Goal: Task Accomplishment & Management: Complete application form

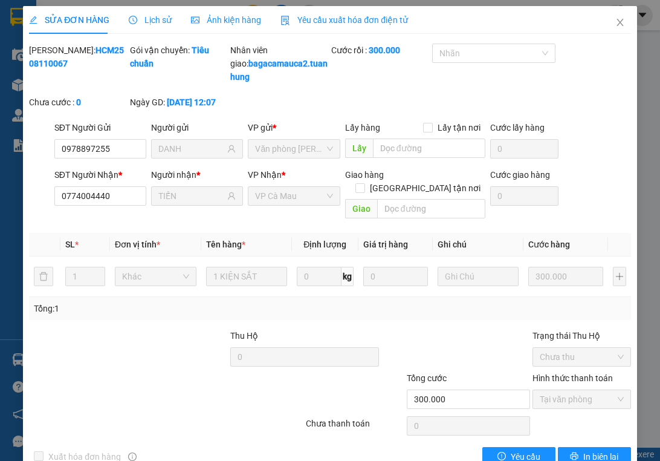
scroll to position [1, 0]
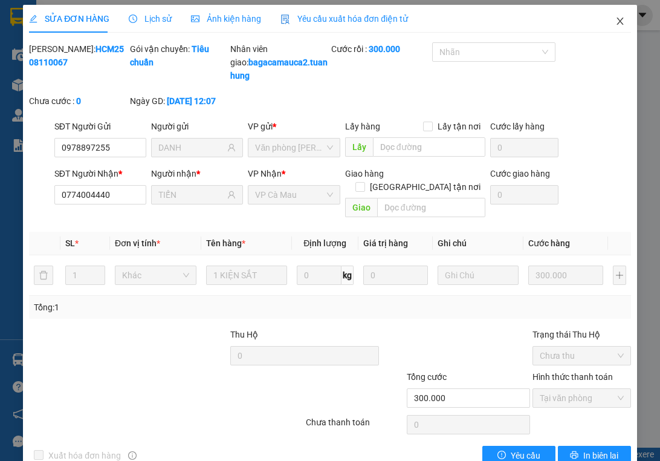
click at [606, 21] on span "Close" at bounding box center [620, 22] width 34 height 34
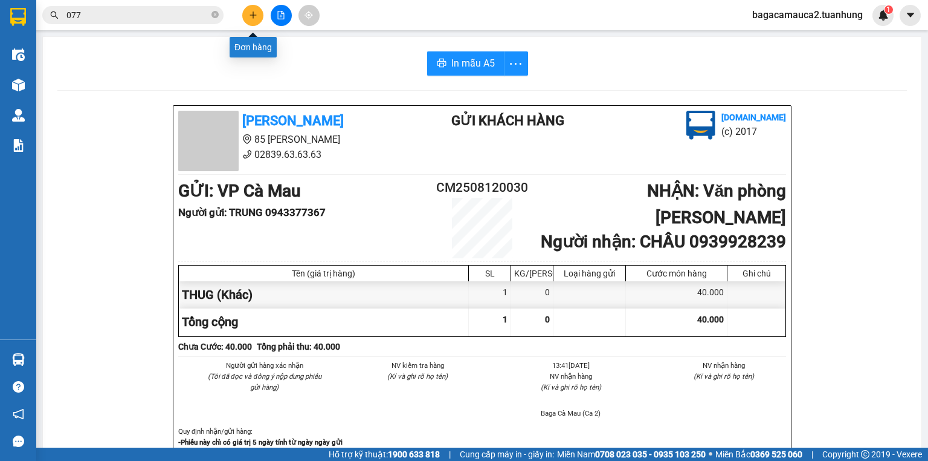
click at [251, 15] on icon "plus" at bounding box center [253, 15] width 8 height 8
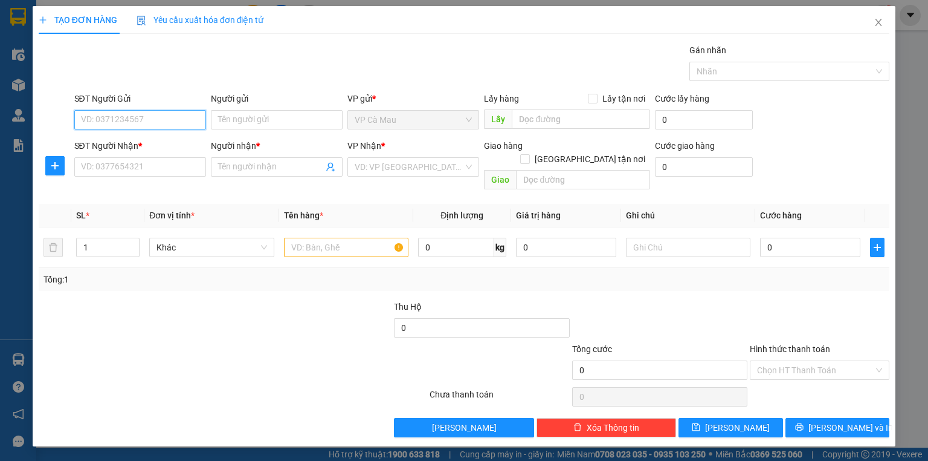
click at [177, 118] on input "SĐT Người Gửi" at bounding box center [140, 119] width 132 height 19
click at [160, 151] on div "0938793840 - HUỲNH LIÊN" at bounding box center [141, 143] width 134 height 19
type input "0938793840"
type input "[PERSON_NAME]"
type input "0938793840"
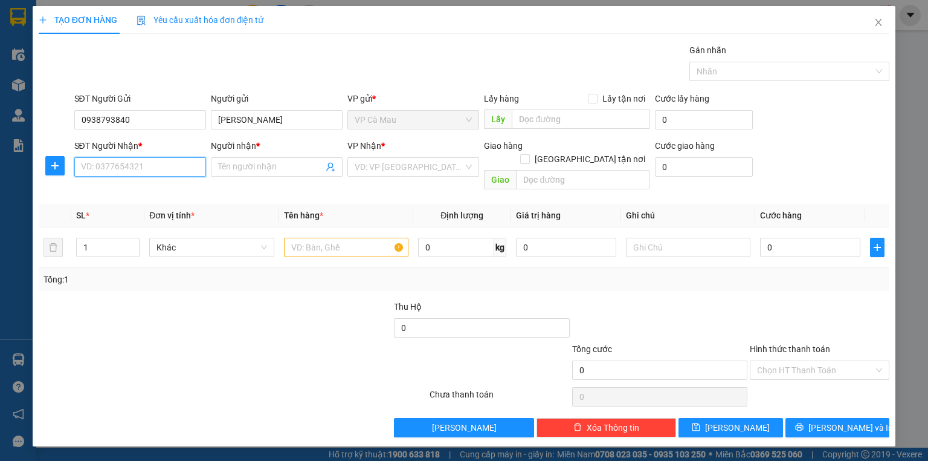
click at [158, 160] on input "SĐT Người Nhận *" at bounding box center [140, 166] width 132 height 19
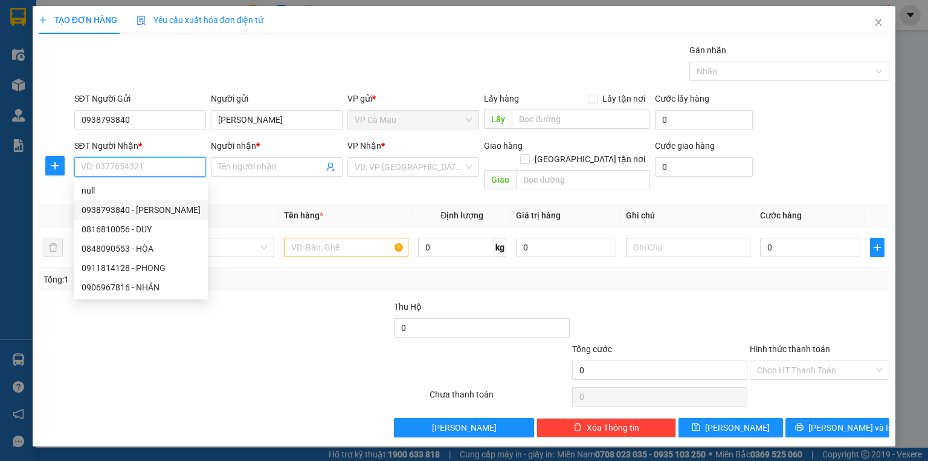
click at [153, 204] on div "0938793840 - HUỲNH LIÊN" at bounding box center [141, 209] width 119 height 13
type input "0938793840"
type input "[PERSON_NAME]"
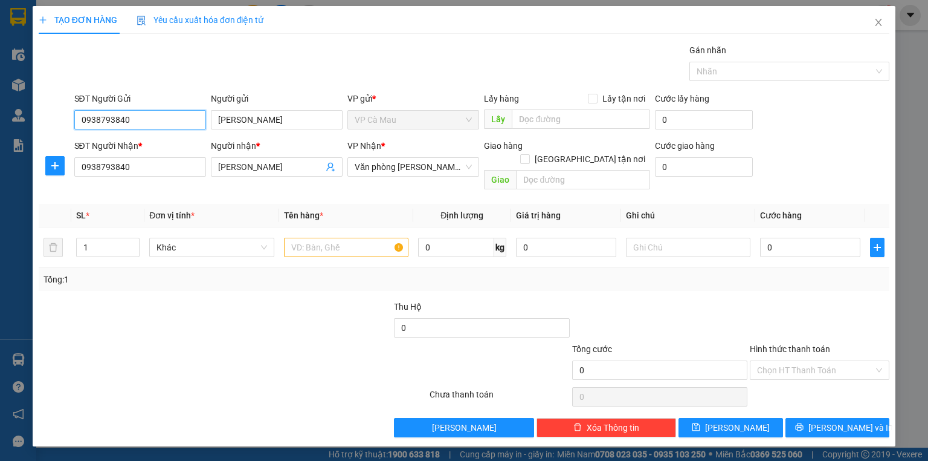
click at [192, 121] on input "0938793840" at bounding box center [140, 119] width 132 height 19
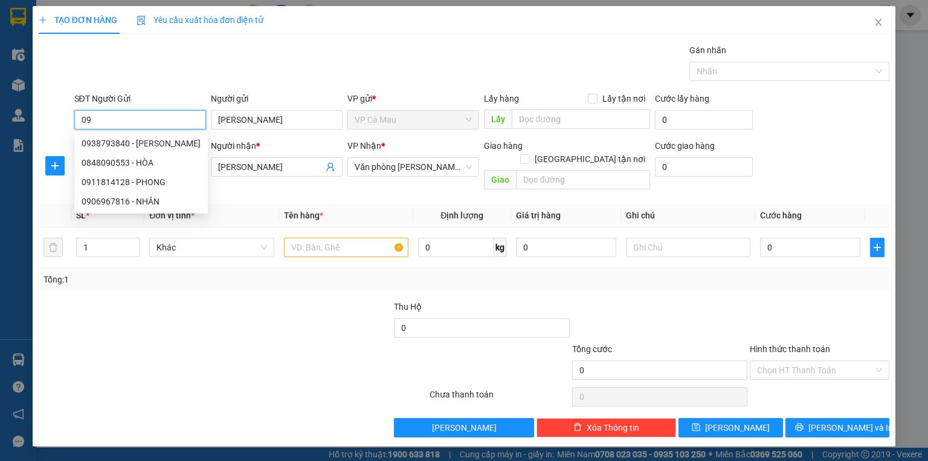
type input "0"
click at [183, 143] on div "0816810056 - DUY" at bounding box center [140, 143] width 117 height 13
type input "0816810056"
type input "DUY"
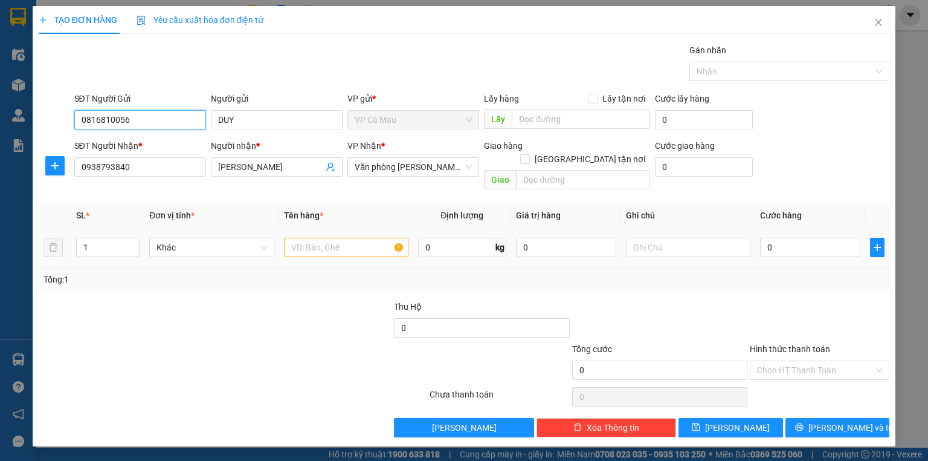
type input "0816810056"
click at [334, 238] on input "text" at bounding box center [346, 247] width 125 height 19
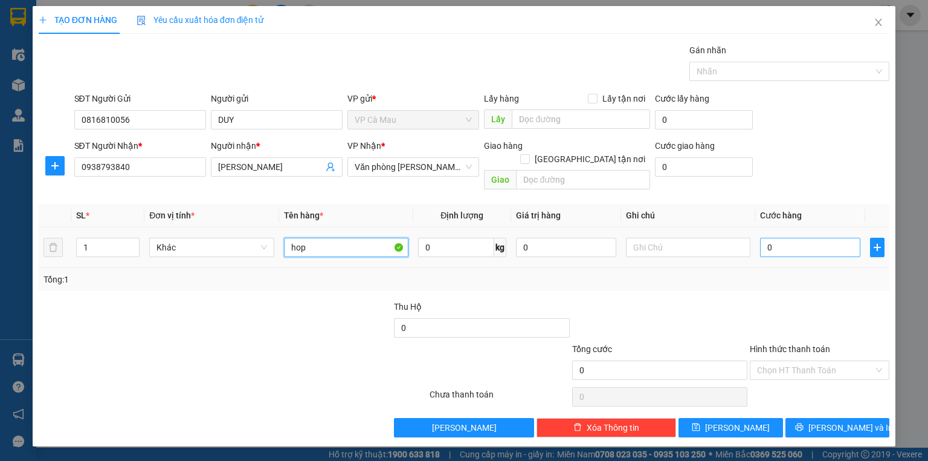
type input "hop"
click at [659, 238] on input "0" at bounding box center [810, 247] width 100 height 19
type input "+3"
type input "3"
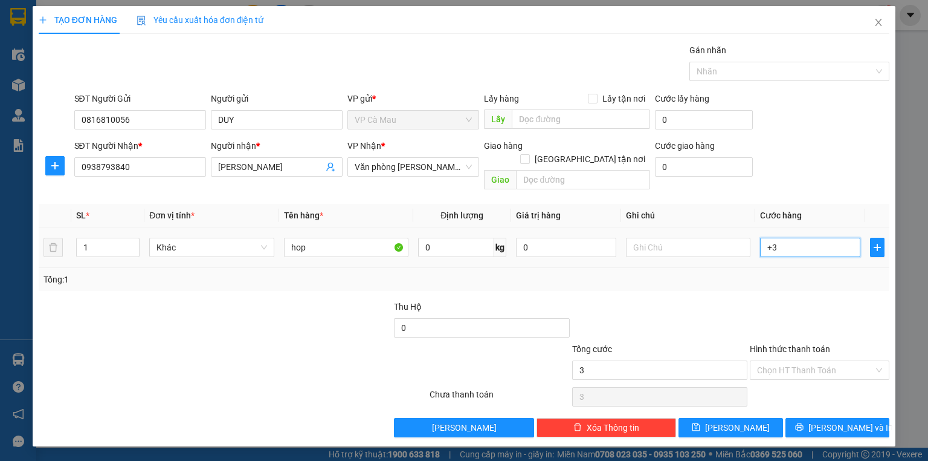
type input "+30"
type input "30"
type input "30.000"
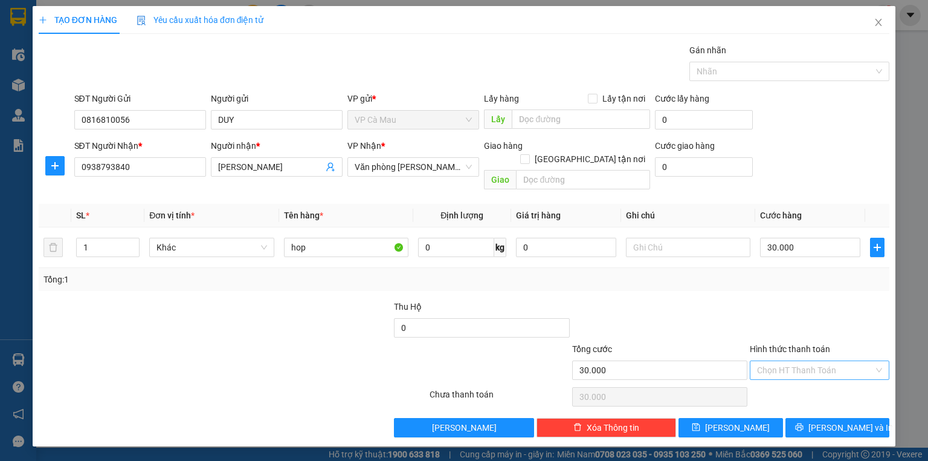
click at [659, 361] on input "Hình thức thanh toán" at bounding box center [815, 370] width 117 height 18
click at [659, 378] on div "Tại văn phòng" at bounding box center [819, 379] width 125 height 13
type input "0"
click at [659, 421] on span "[PERSON_NAME] và In" at bounding box center [851, 427] width 85 height 13
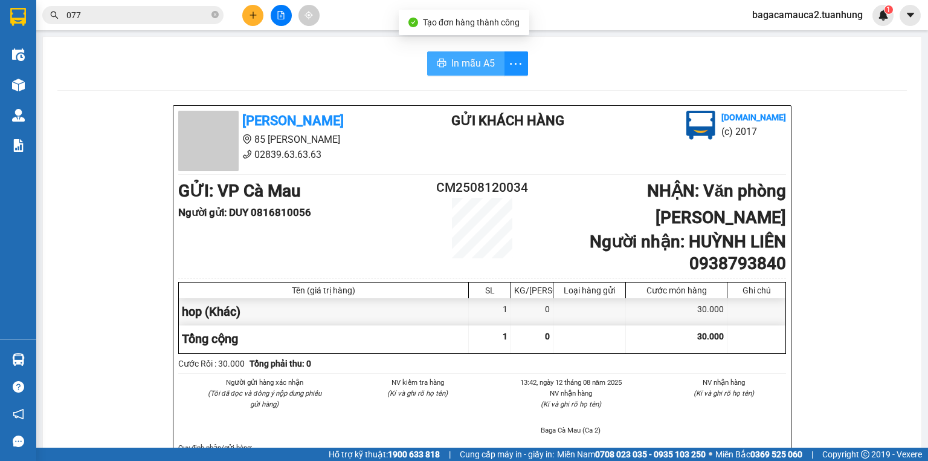
click at [465, 60] on span "In mẫu A5" at bounding box center [474, 63] width 44 height 15
click at [214, 16] on icon "close-circle" at bounding box center [215, 14] width 7 height 7
click at [183, 19] on input "text" at bounding box center [137, 14] width 143 height 13
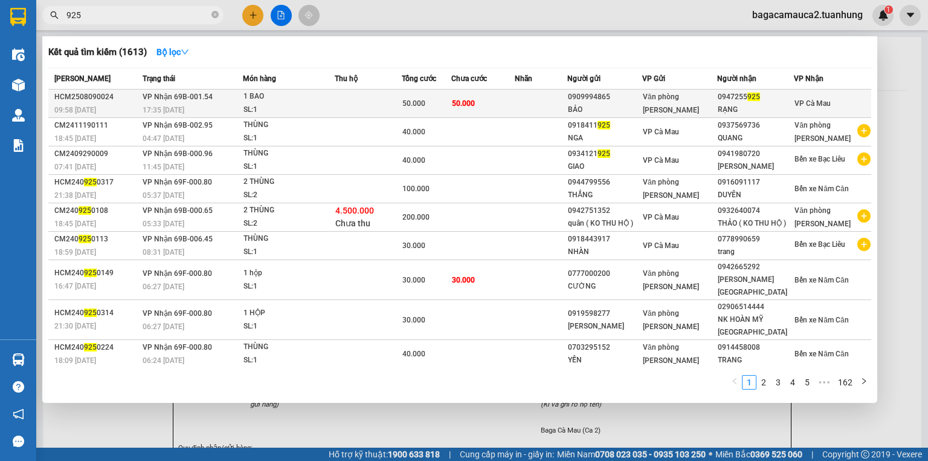
type input "925"
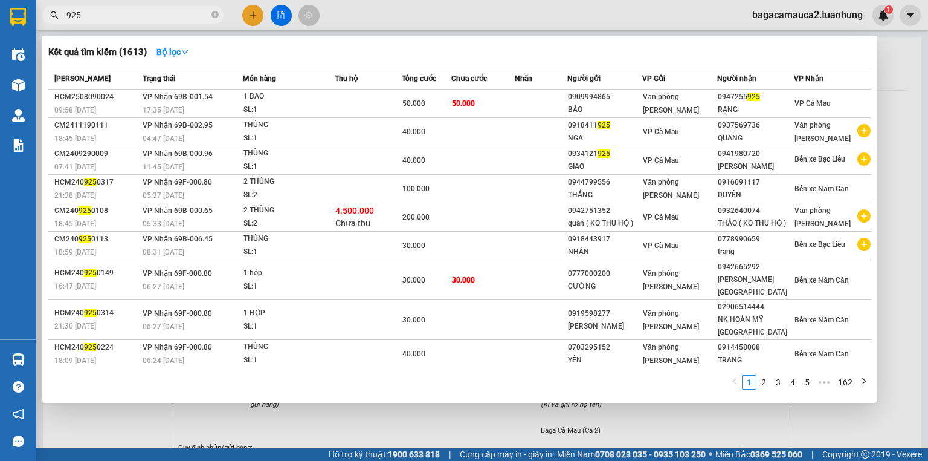
click at [499, 99] on td "50.000" at bounding box center [483, 103] width 63 height 28
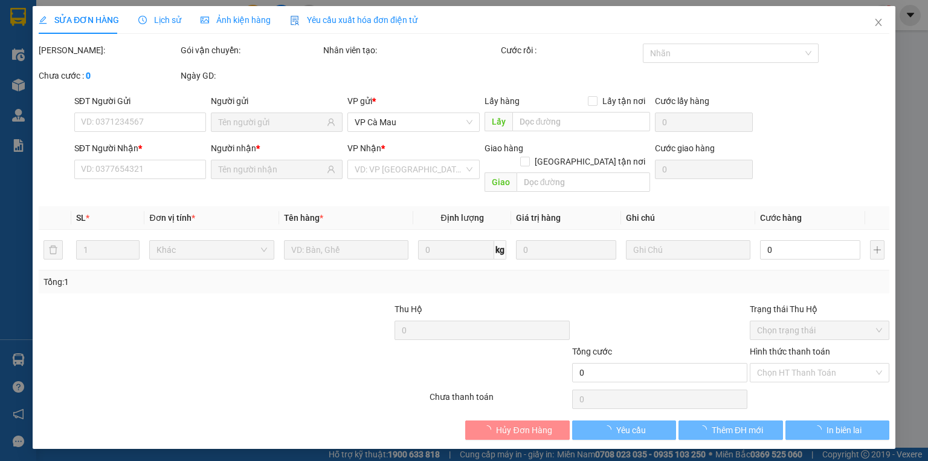
type input "0909994865"
type input "BẢO"
type input "0947255925"
type input "RẠNG"
type input "50.000"
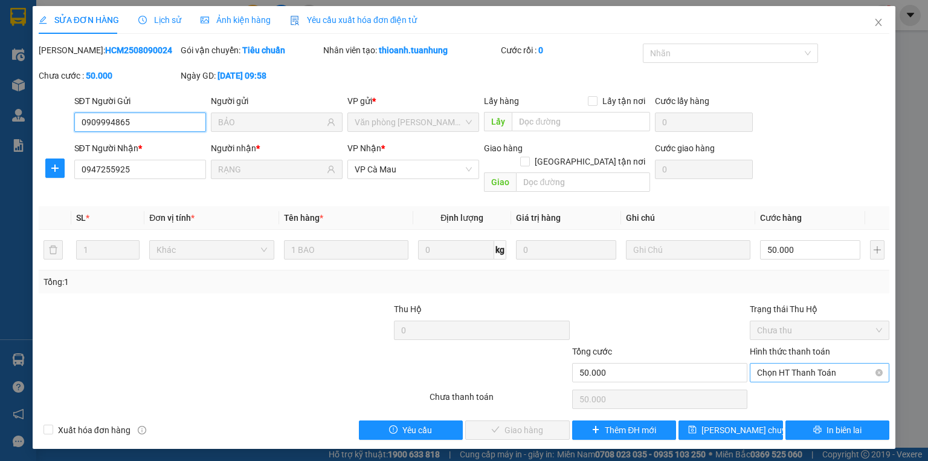
click at [659, 363] on span "Chọn HT Thanh Toán" at bounding box center [819, 372] width 125 height 18
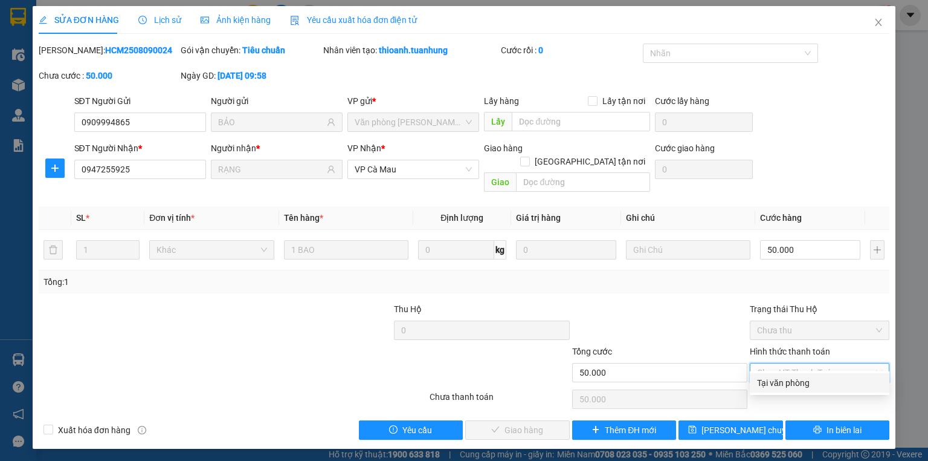
click at [659, 386] on div "Tại văn phòng" at bounding box center [819, 382] width 125 height 13
type input "0"
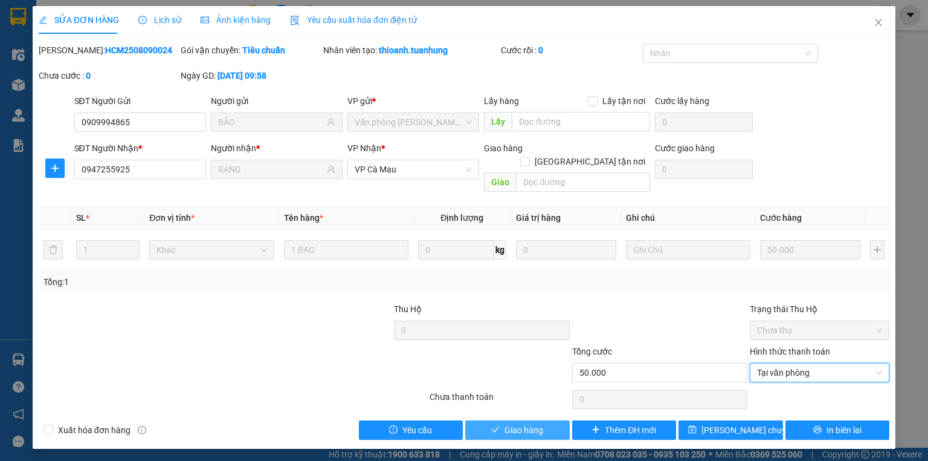
click at [552, 420] on button "Giao hàng" at bounding box center [517, 429] width 105 height 19
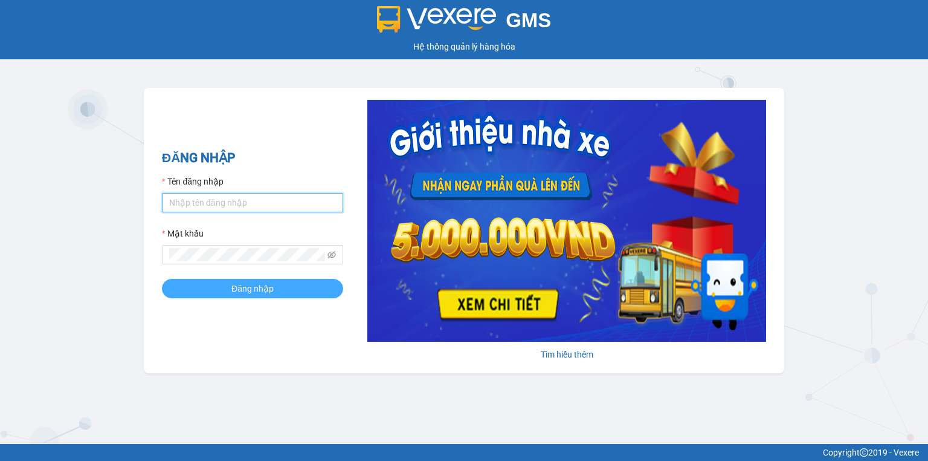
type input "bagacamauca2.tuanhung"
click at [207, 280] on button "Đăng nhập" at bounding box center [252, 288] width 181 height 19
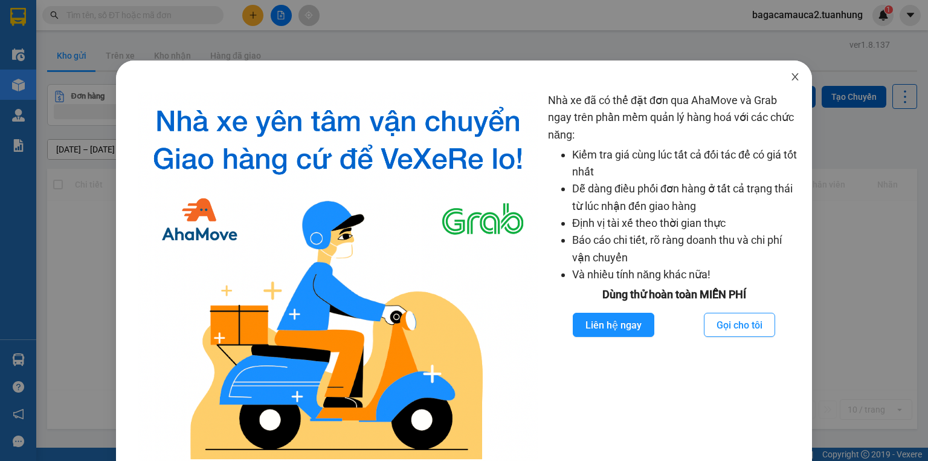
click at [792, 75] on icon "close" at bounding box center [795, 76] width 7 height 7
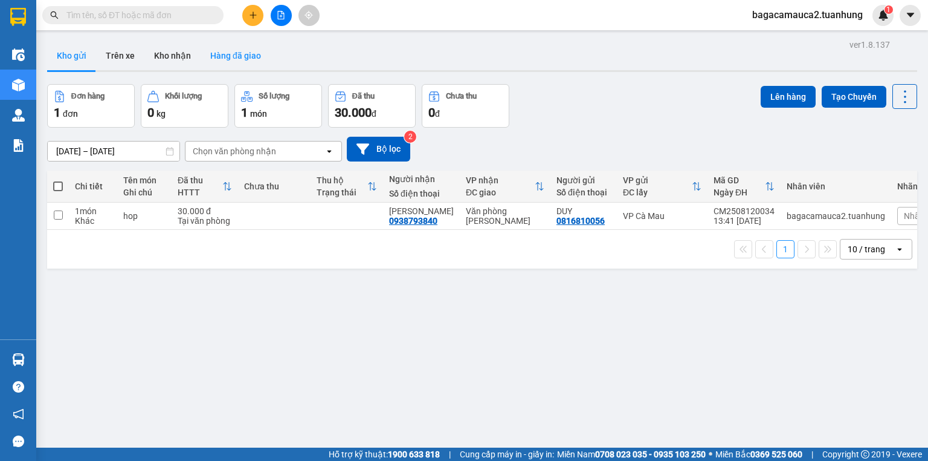
click at [257, 50] on button "Hàng đã giao" at bounding box center [236, 55] width 70 height 29
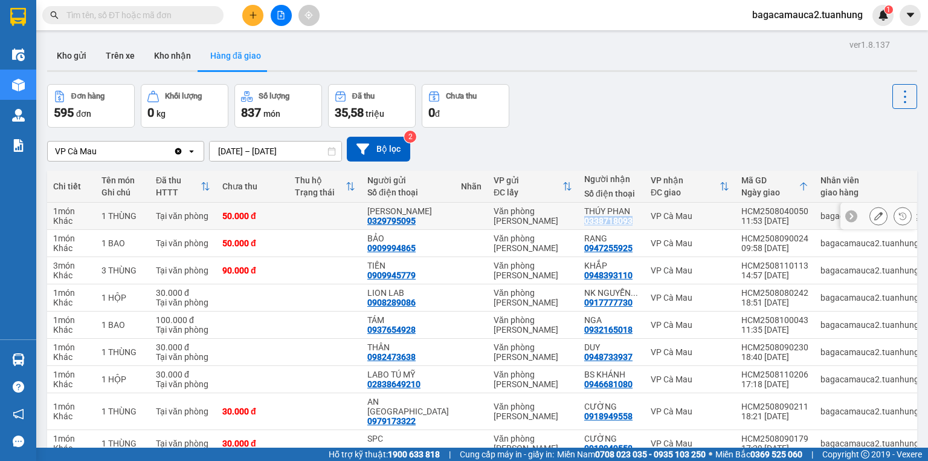
drag, startPoint x: 604, startPoint y: 224, endPoint x: 554, endPoint y: 227, distance: 50.9
click at [578, 227] on td "[PERSON_NAME] 0338718093" at bounding box center [611, 215] width 66 height 27
copy div "0338718093"
click at [113, 10] on input "text" at bounding box center [137, 14] width 143 height 13
click at [253, 16] on icon "plus" at bounding box center [253, 14] width 1 height 7
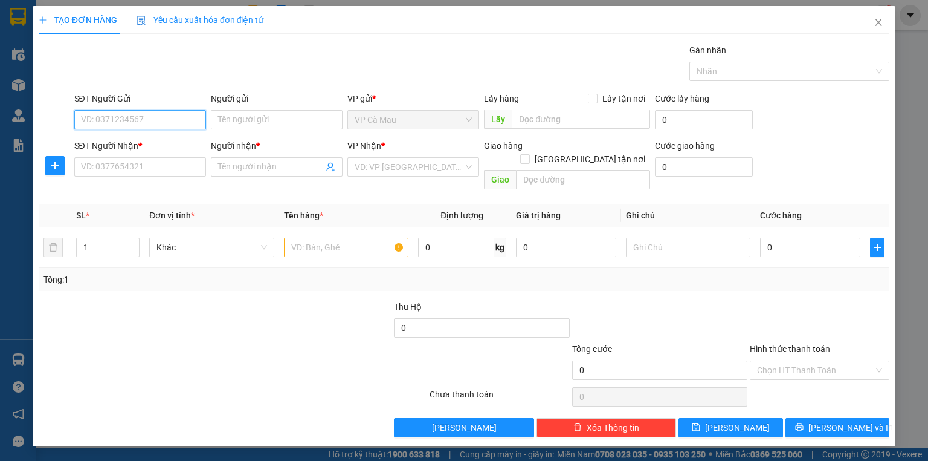
click at [94, 116] on input "SĐT Người Gửi" at bounding box center [140, 119] width 132 height 19
paste input "0338718093"
type input "0338718093"
click at [138, 143] on div "0338718093 - [PERSON_NAME]" at bounding box center [141, 143] width 119 height 13
type input "THÚY PHAN"
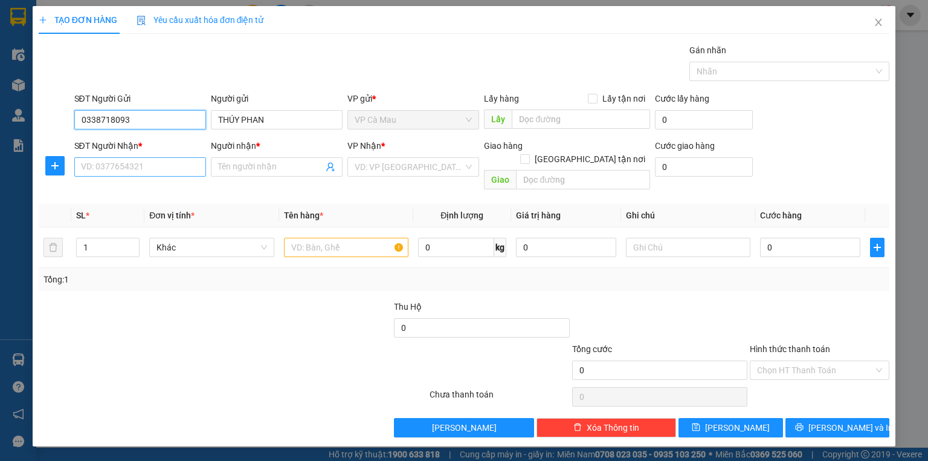
type input "0338718093"
click at [138, 169] on input "SĐT Người Nhận *" at bounding box center [140, 166] width 132 height 19
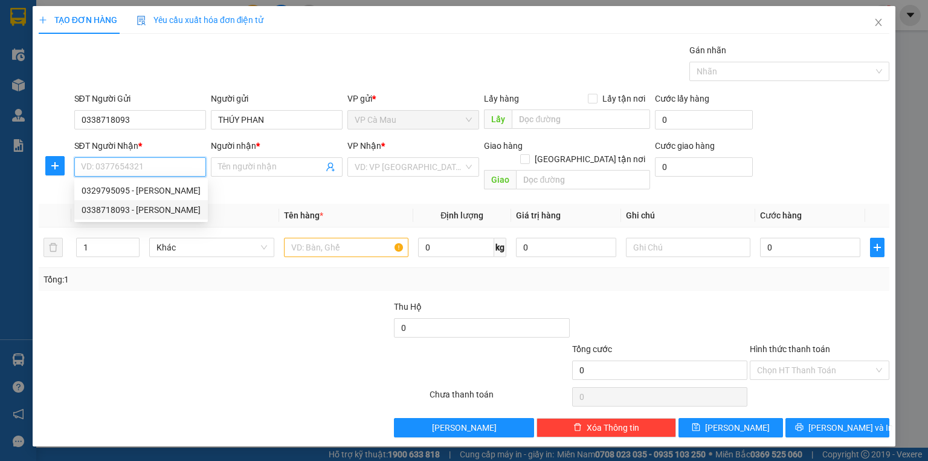
click at [150, 212] on div "0338718093 - [PERSON_NAME]" at bounding box center [141, 209] width 119 height 13
type input "0338718093"
type input "THÚY PHAN"
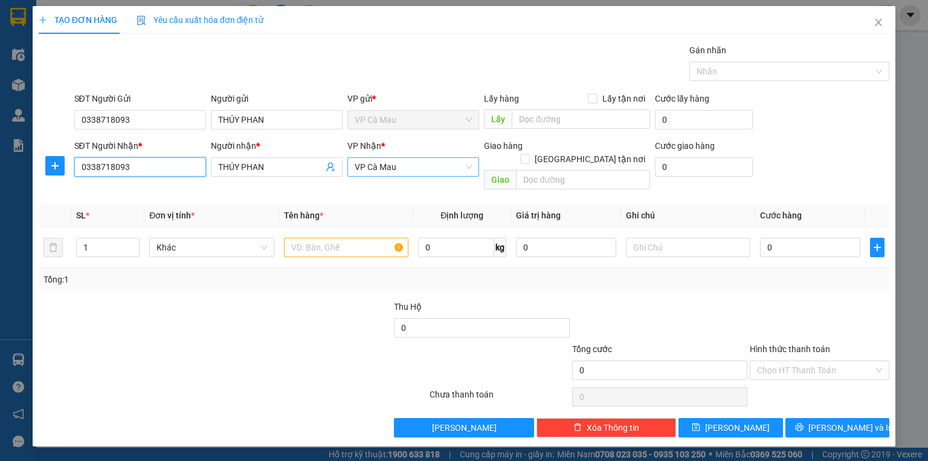
click at [396, 166] on span "VP Cà Mau" at bounding box center [413, 167] width 117 height 18
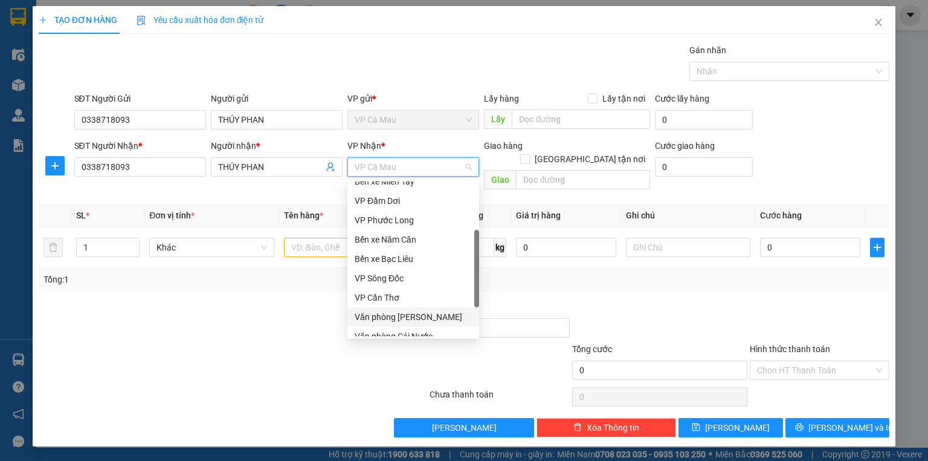
scroll to position [77, 0]
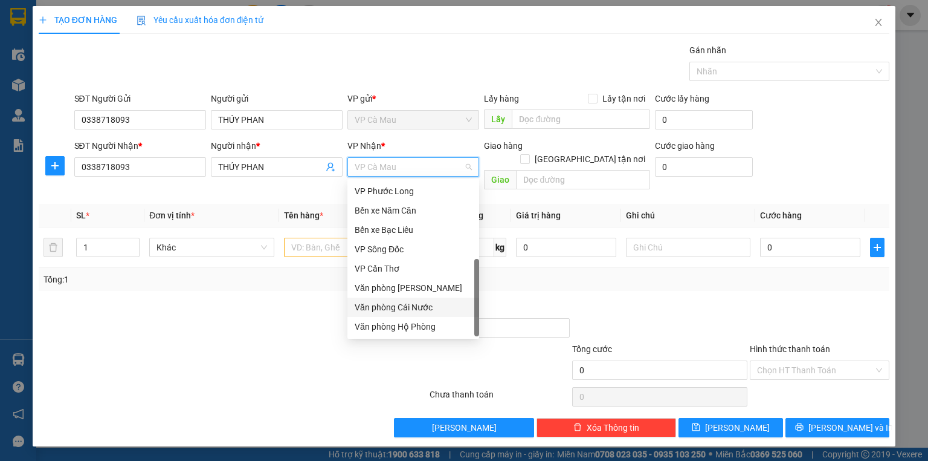
click at [399, 306] on div "Văn phòng Cái Nước" at bounding box center [413, 306] width 117 height 13
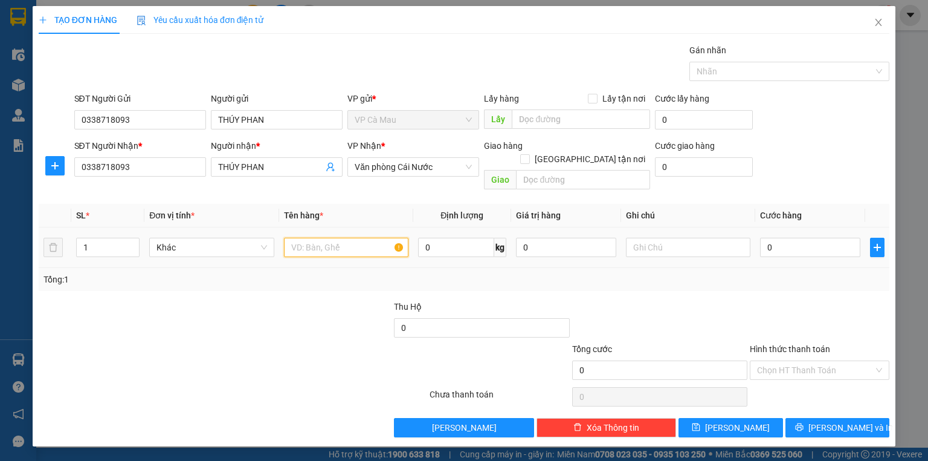
click at [344, 238] on input "text" at bounding box center [346, 247] width 125 height 19
type input "k"
type input "K"
type input "0"
click at [308, 238] on input "text" at bounding box center [346, 247] width 125 height 19
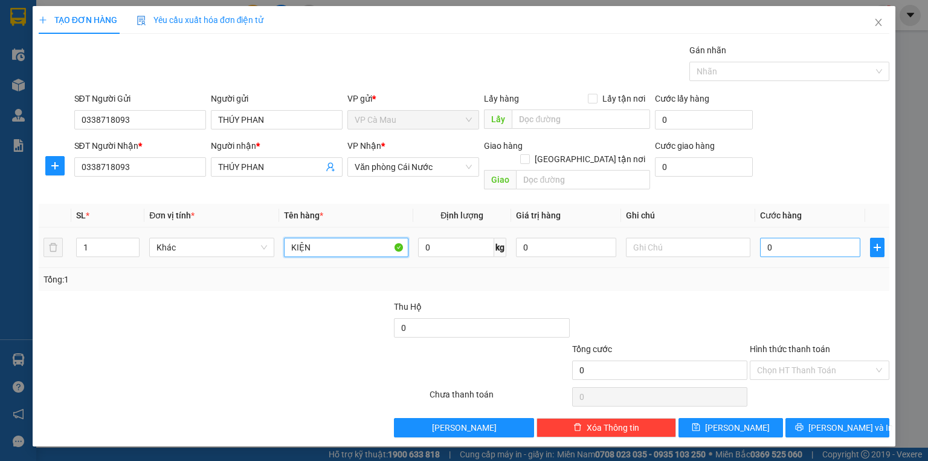
type input "KIỆN"
click at [824, 238] on input "0" at bounding box center [810, 247] width 100 height 19
type input "+3"
type input "3"
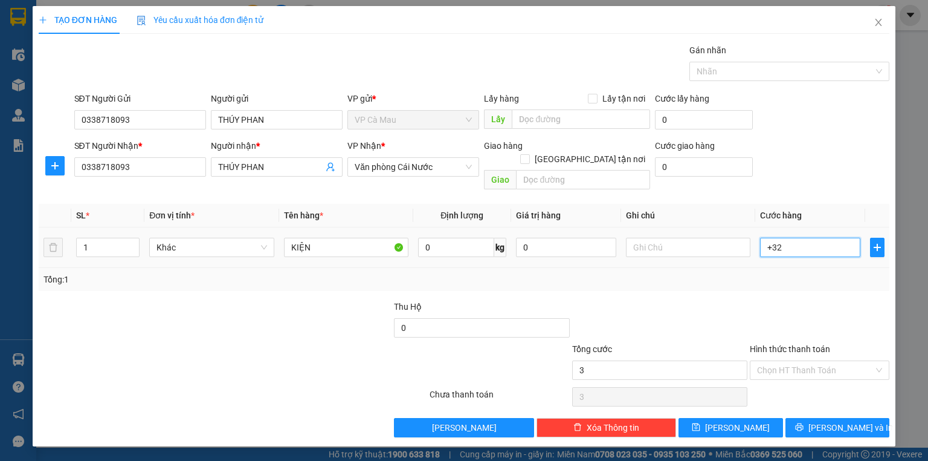
type input "+320"
type input "320"
type input "+32"
type input "32"
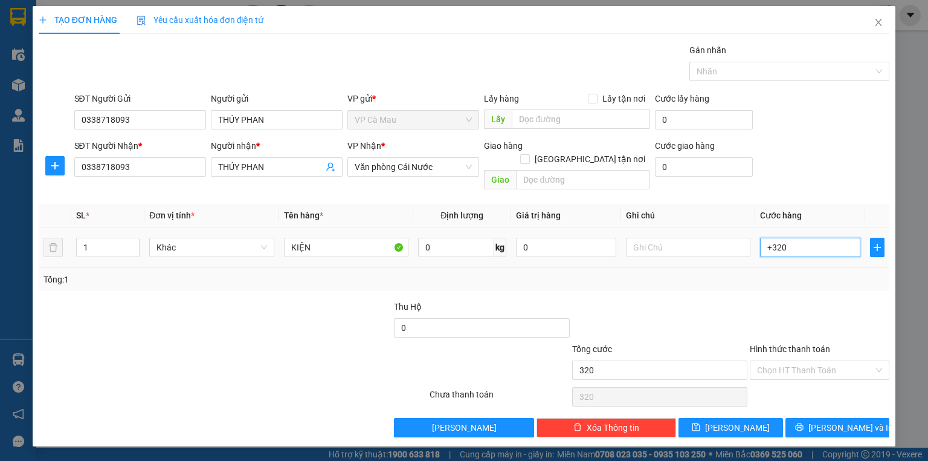
type input "32"
type input "+3"
type input "3"
type input "+30"
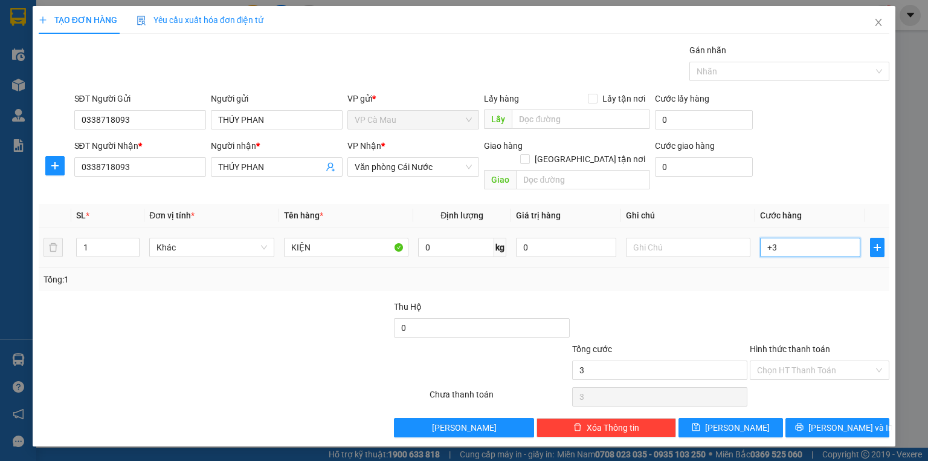
type input "30"
type input "30.000"
click at [824, 365] on div "Hình thức thanh toán Chọn HT Thanh Toán" at bounding box center [820, 363] width 140 height 42
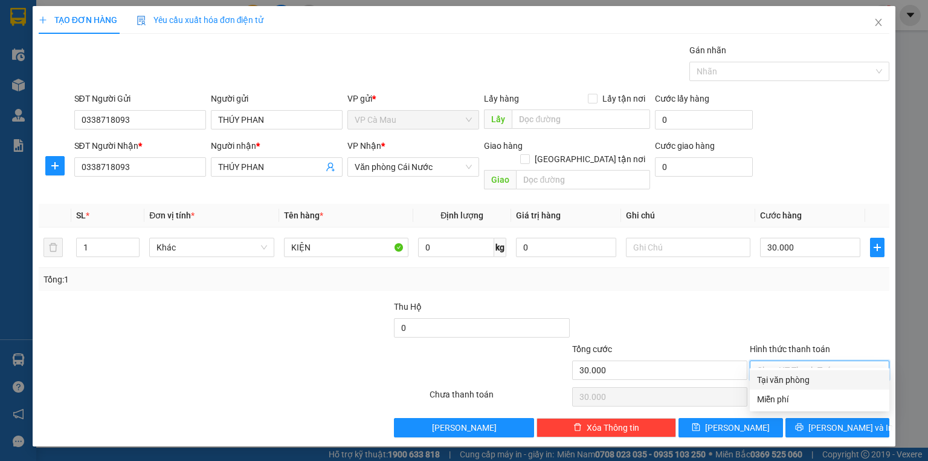
click at [819, 361] on input "Hình thức thanh toán" at bounding box center [815, 370] width 117 height 18
click at [820, 370] on div "Tại văn phòng" at bounding box center [820, 379] width 140 height 19
type input "0"
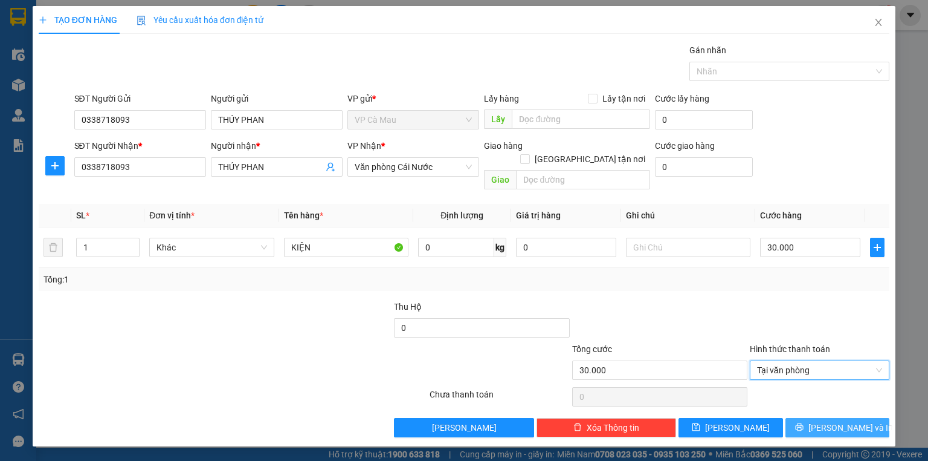
click at [844, 421] on span "[PERSON_NAME] và In" at bounding box center [851, 427] width 85 height 13
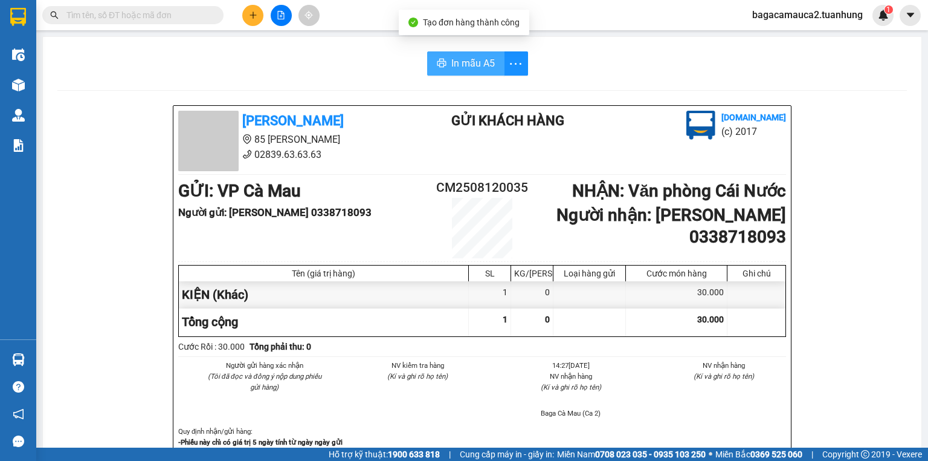
click at [438, 56] on button "In mẫu A5" at bounding box center [465, 63] width 77 height 24
click at [123, 12] on input "text" at bounding box center [137, 14] width 143 height 13
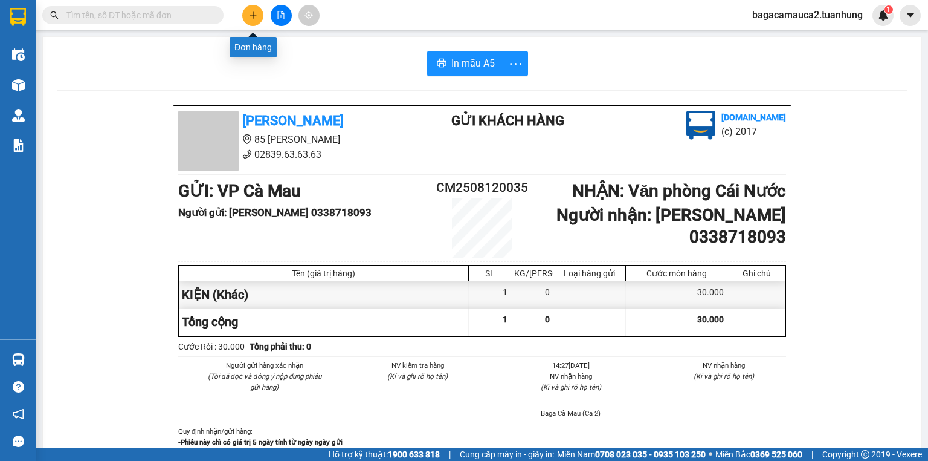
click at [259, 20] on button at bounding box center [252, 15] width 21 height 21
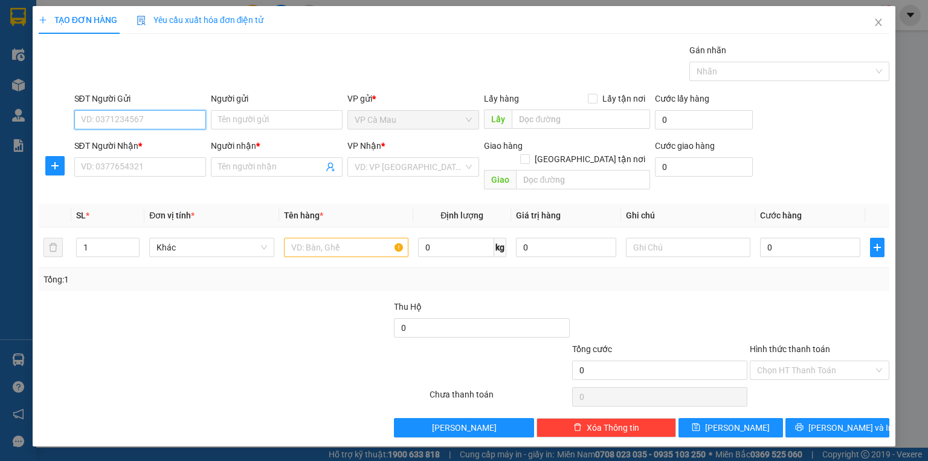
click at [138, 115] on input "SĐT Người Gửi" at bounding box center [140, 119] width 132 height 19
type input "0917555955"
click at [152, 141] on div "0917555955 - [GEOGRAPHIC_DATA]" at bounding box center [150, 143] width 136 height 13
type input "ĐỨC"
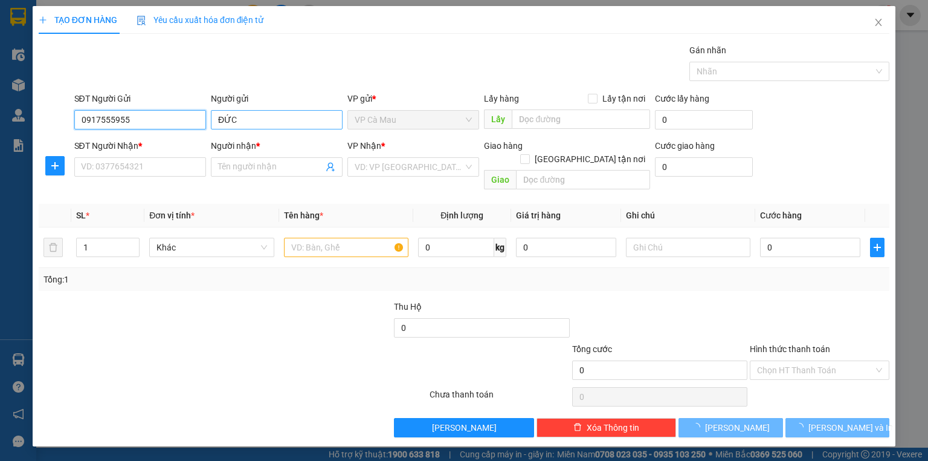
type input "0917555955"
click at [267, 124] on input "ĐỨC" at bounding box center [277, 119] width 132 height 19
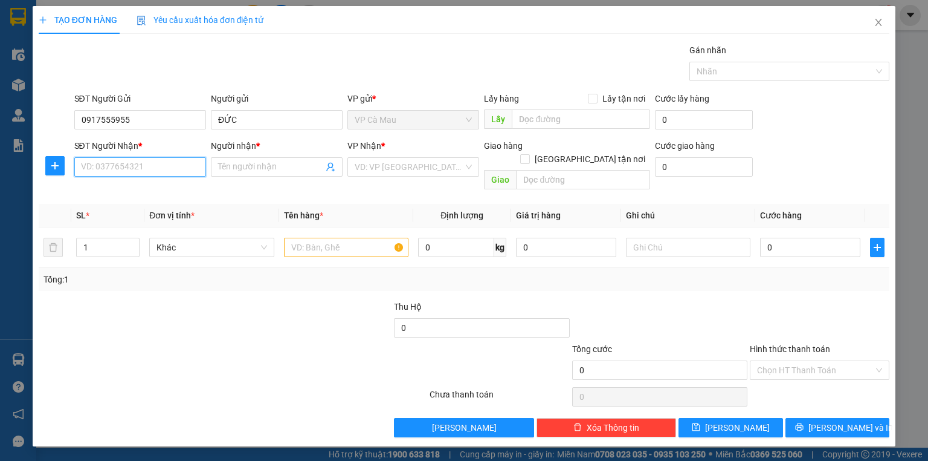
click at [140, 169] on input "SĐT Người Nhận *" at bounding box center [140, 166] width 132 height 19
type input "0902539439"
click at [121, 193] on div "0902539439 - [PERSON_NAME]" at bounding box center [141, 190] width 119 height 13
type input "[PERSON_NAME]"
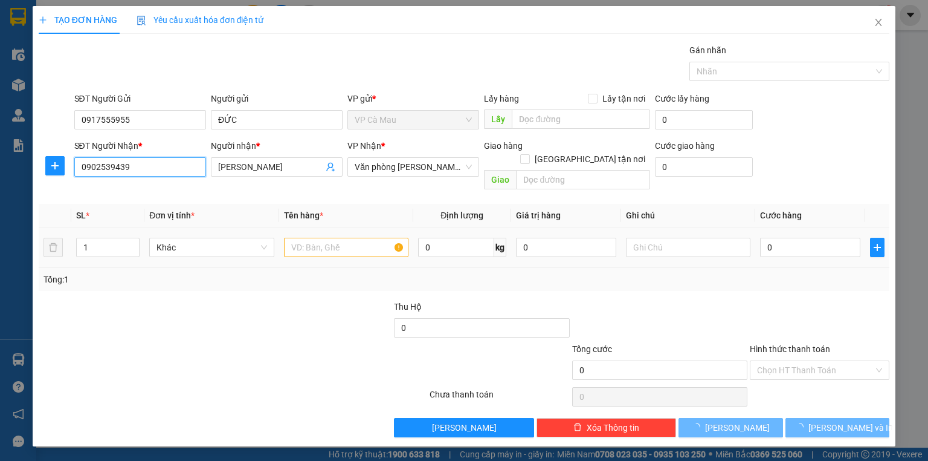
type input "0902539439"
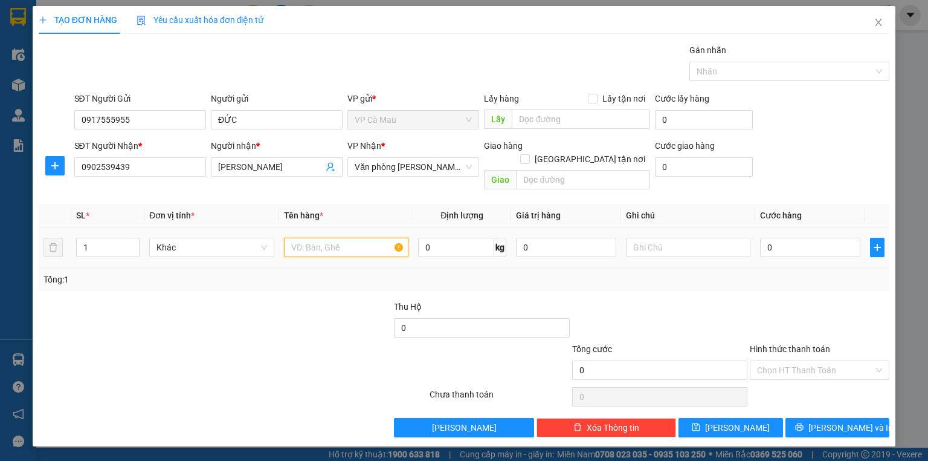
click at [351, 238] on input "text" at bounding box center [346, 247] width 125 height 19
type input "HỘP"
click at [783, 238] on input "0" at bounding box center [810, 247] width 100 height 19
type input "+3"
type input "3"
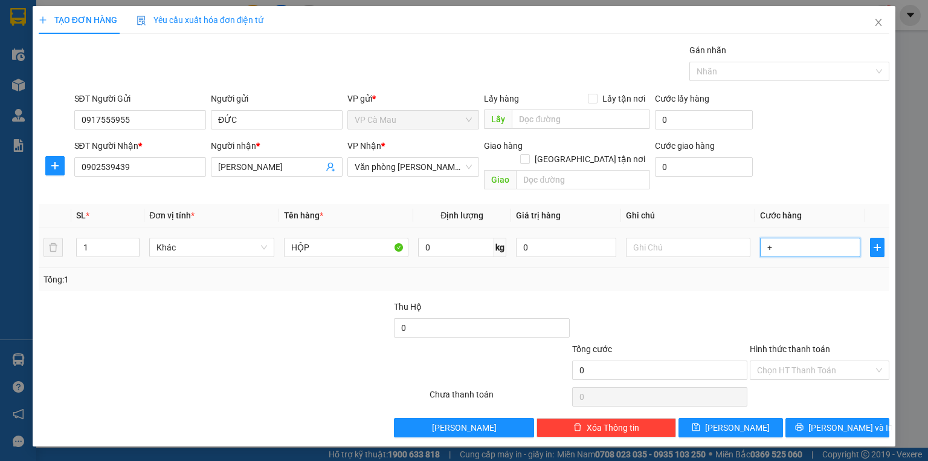
type input "3"
type input "+30"
type input "30"
type input "30.000"
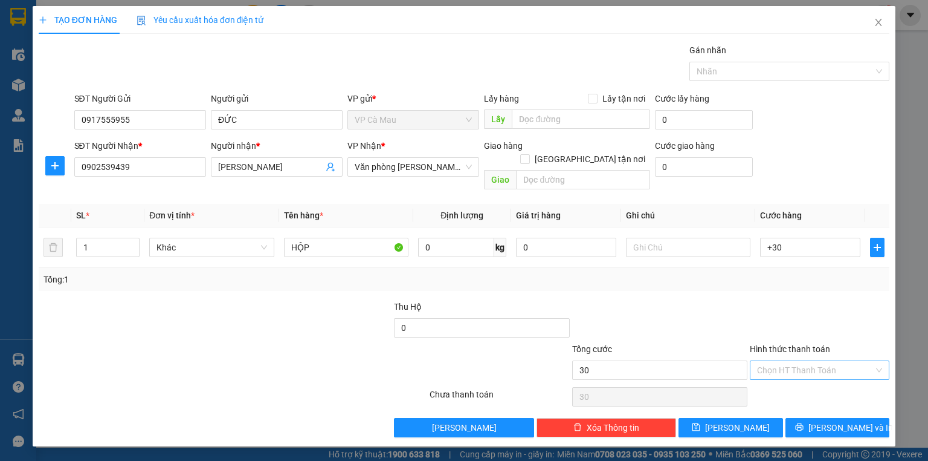
type input "30.000"
click at [786, 361] on input "Hình thức thanh toán" at bounding box center [815, 370] width 117 height 18
click at [809, 383] on div "Tại văn phòng" at bounding box center [819, 379] width 125 height 13
type input "0"
click at [837, 421] on span "[PERSON_NAME] và In" at bounding box center [851, 427] width 85 height 13
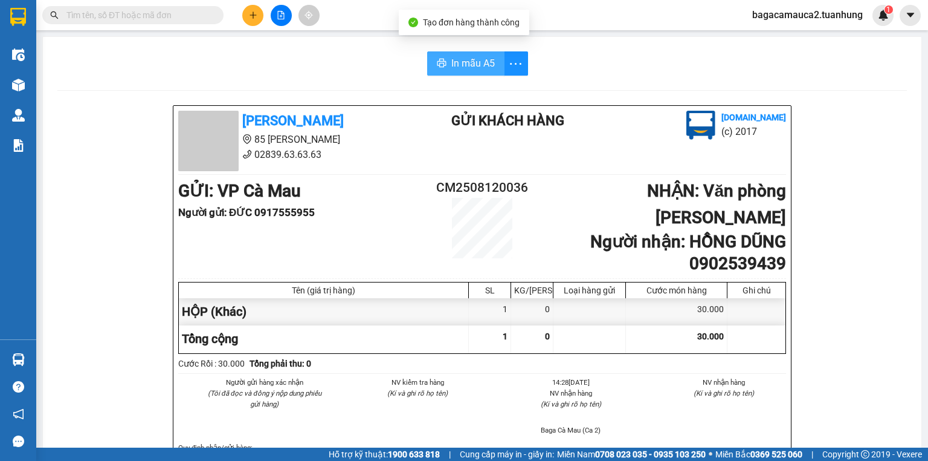
click at [458, 63] on span "In mẫu A5" at bounding box center [474, 63] width 44 height 15
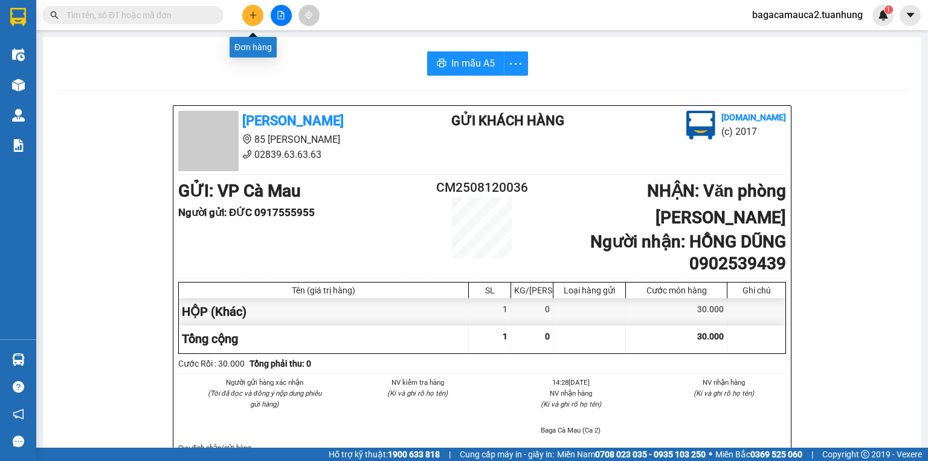
click at [249, 11] on icon "plus" at bounding box center [253, 15] width 8 height 8
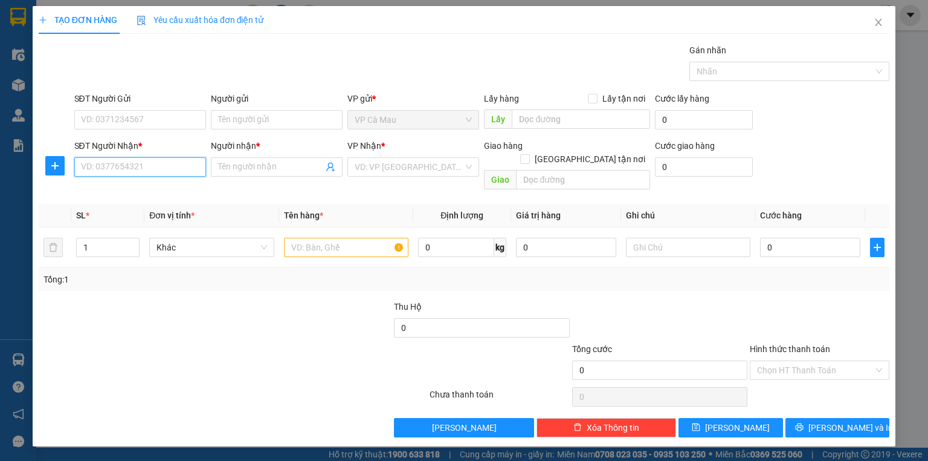
click at [156, 158] on input "SĐT Người Nhận *" at bounding box center [140, 166] width 132 height 19
drag, startPoint x: 143, startPoint y: 103, endPoint x: 145, endPoint y: 122, distance: 18.8
click at [144, 115] on div "SĐT Người Gửi VD: 0371234567" at bounding box center [140, 113] width 132 height 42
click at [145, 122] on input "SĐT Người Gửi" at bounding box center [140, 119] width 132 height 19
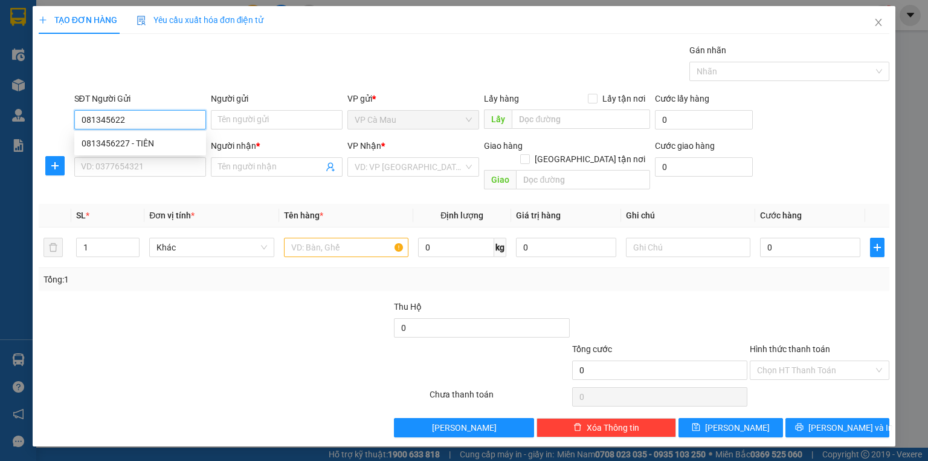
type input "0813456227"
click at [93, 146] on div "0813456227 - TIÊN" at bounding box center [140, 143] width 117 height 13
type input "TIÊN"
type input "0813456227"
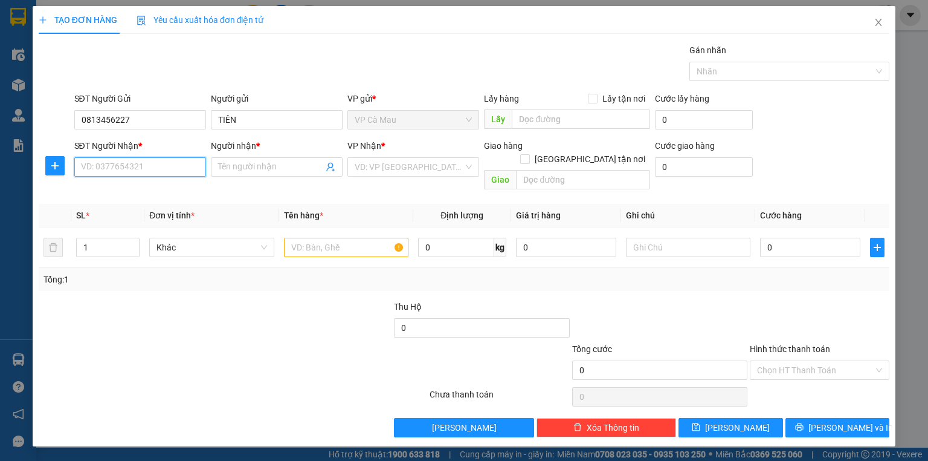
click at [102, 164] on input "SĐT Người Nhận *" at bounding box center [140, 166] width 132 height 19
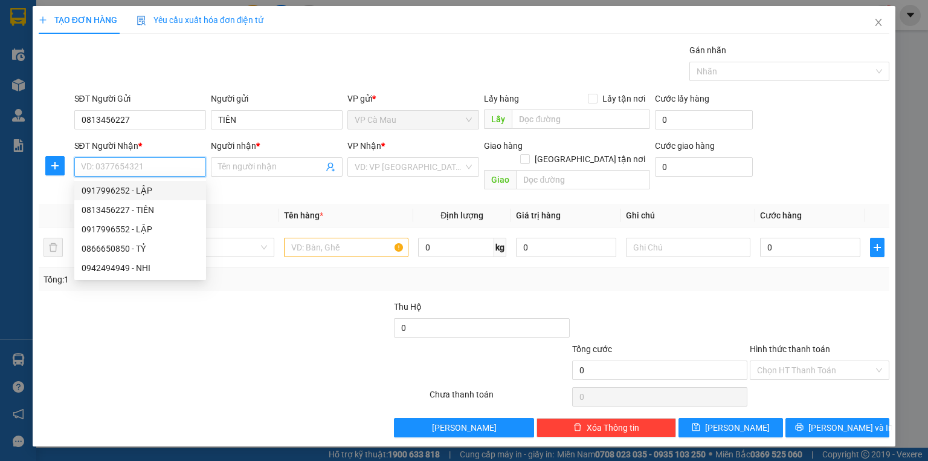
click at [186, 189] on div "0917996252 - LẬP" at bounding box center [140, 190] width 117 height 13
type input "0917996252"
type input "LẬP"
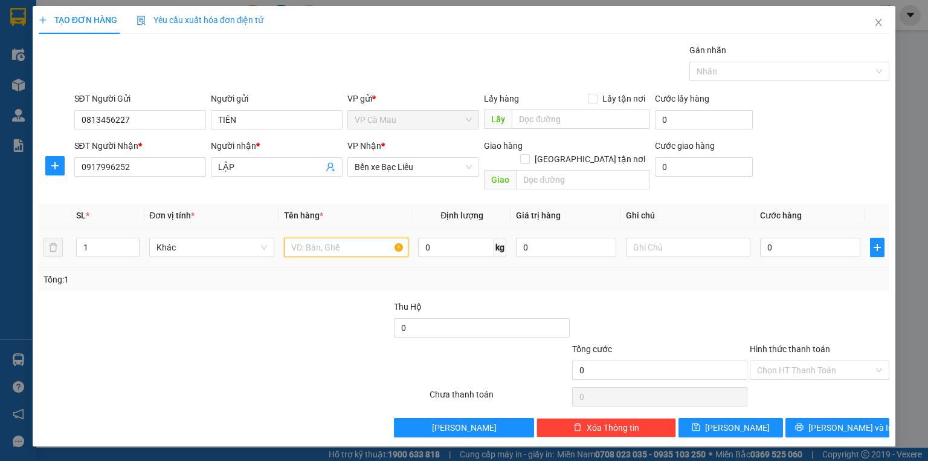
click at [352, 238] on input "text" at bounding box center [346, 247] width 125 height 19
type input "CỤC"
click at [794, 235] on div "0" at bounding box center [810, 247] width 100 height 24
click at [798, 251] on td "0" at bounding box center [811, 247] width 110 height 40
click at [798, 238] on input "0" at bounding box center [810, 247] width 100 height 19
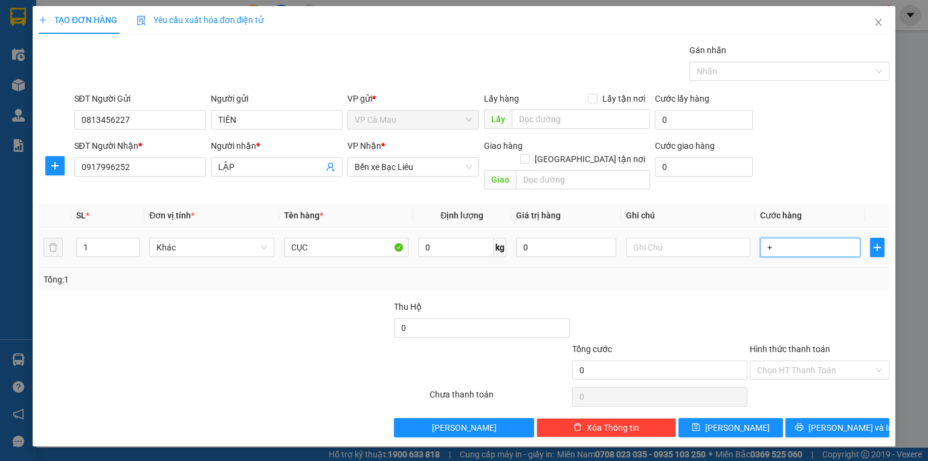
type input "+3"
type input "3"
type input "+30"
type input "30"
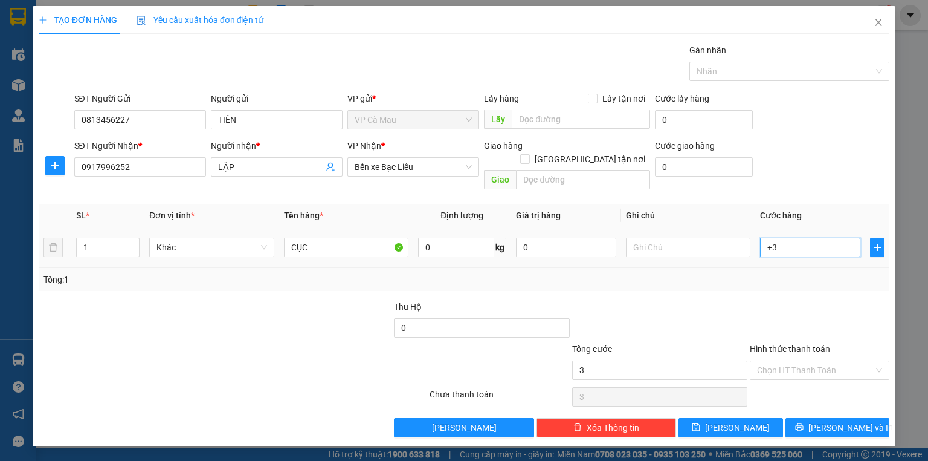
type input "30"
type input "30.000"
click at [829, 363] on input "Hình thức thanh toán" at bounding box center [815, 370] width 117 height 18
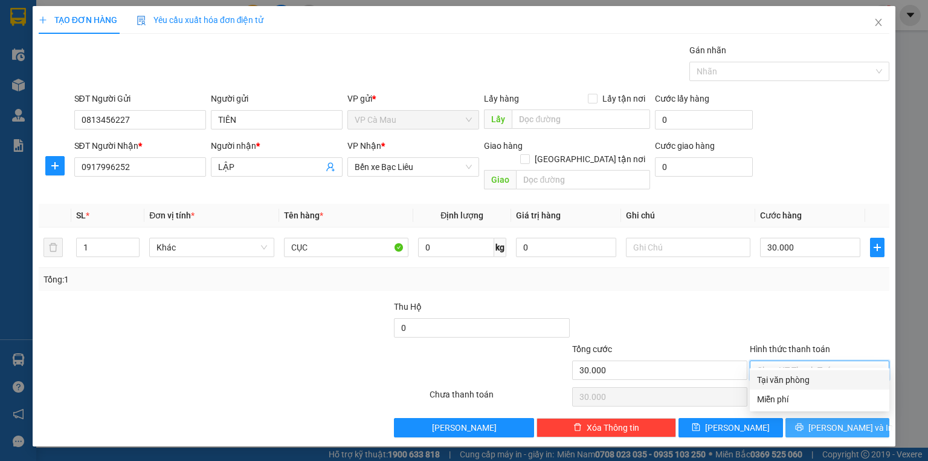
drag, startPoint x: 832, startPoint y: 378, endPoint x: 837, endPoint y: 410, distance: 32.5
click at [832, 383] on div "Tại văn phòng" at bounding box center [819, 379] width 125 height 13
type input "0"
click at [838, 421] on span "[PERSON_NAME] và In" at bounding box center [851, 427] width 85 height 13
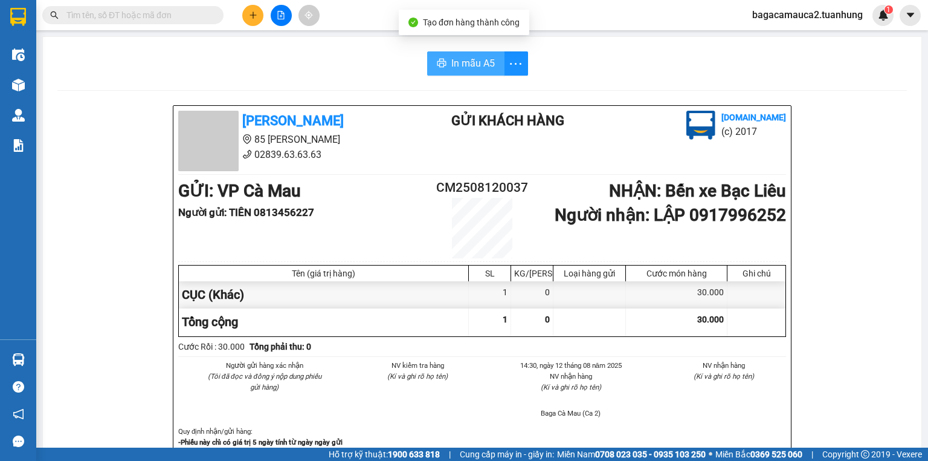
click at [471, 64] on span "In mẫu A5" at bounding box center [474, 63] width 44 height 15
